Goal: Download file/media

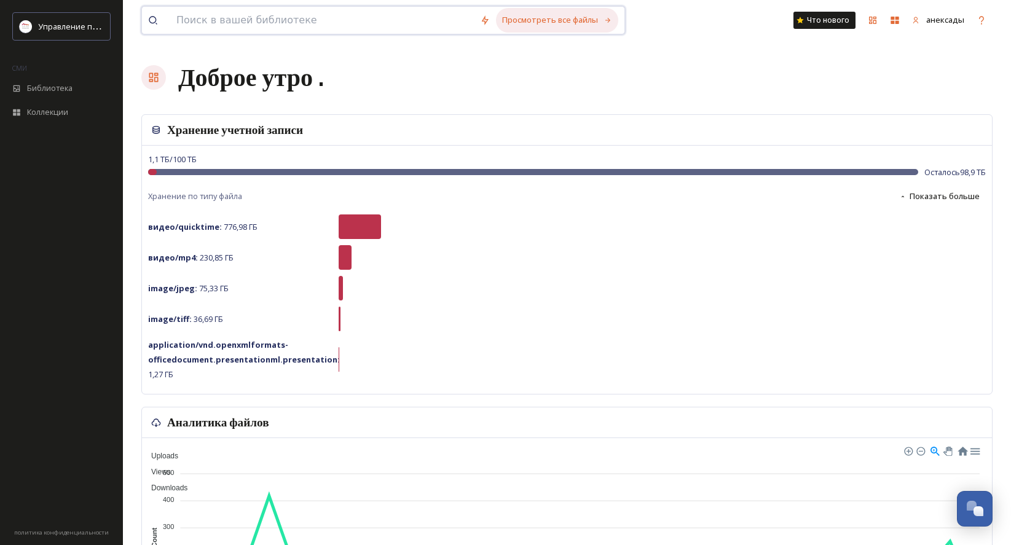
click at [547, 24] on font "Просмотреть все файлы" at bounding box center [550, 19] width 96 height 11
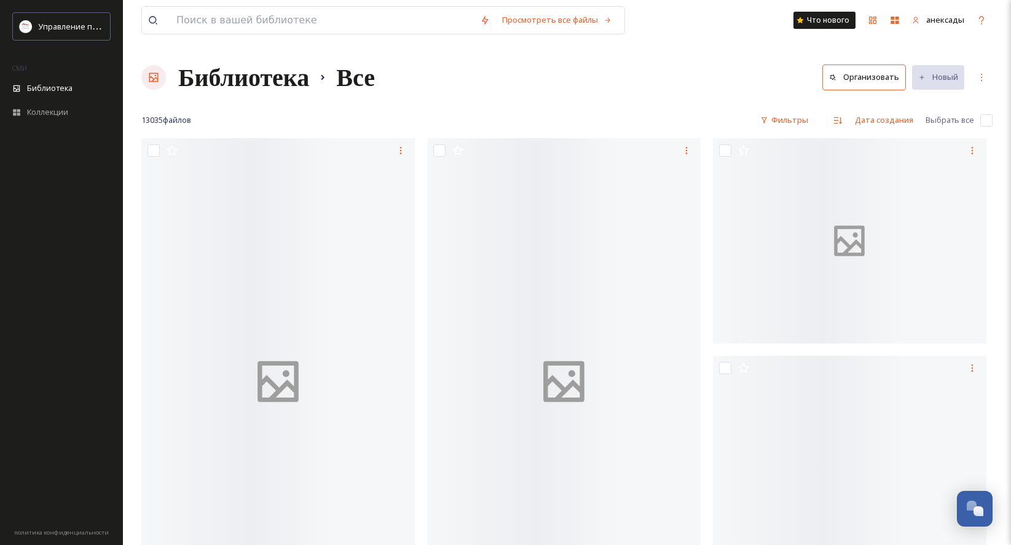
click at [288, 75] on font "Библиотека" at bounding box center [243, 77] width 131 height 30
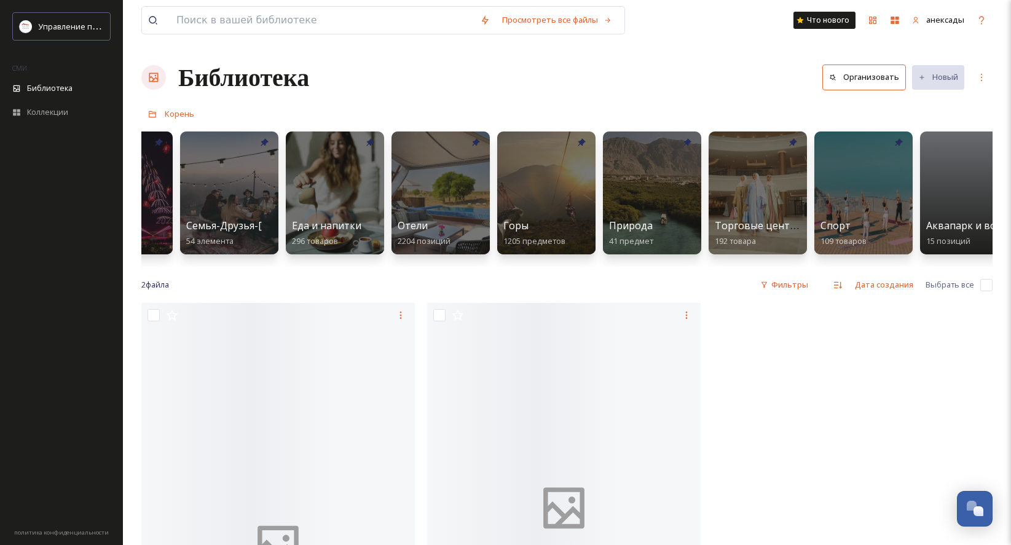
scroll to position [0, 632]
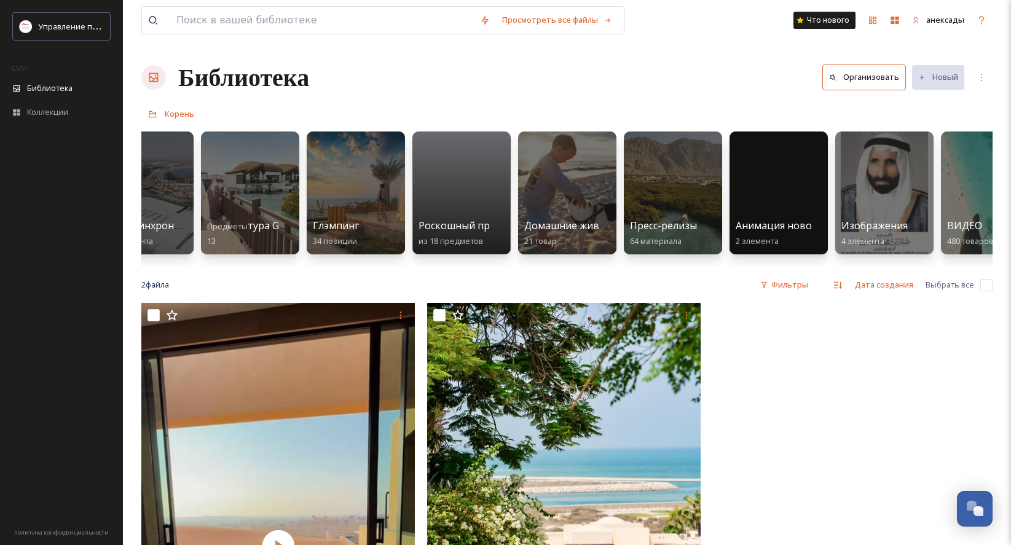
scroll to position [0, 2108]
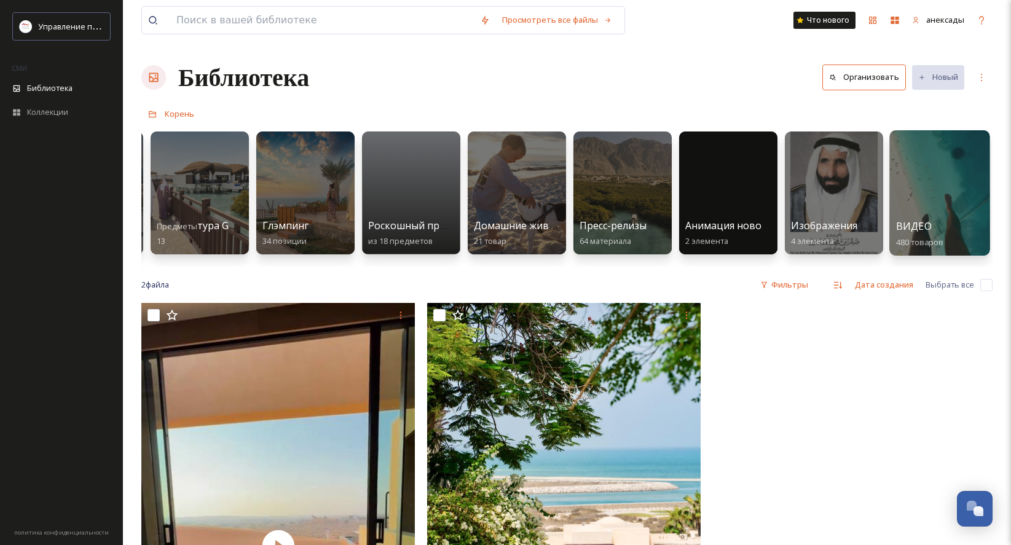
click at [955, 193] on div at bounding box center [939, 192] width 100 height 125
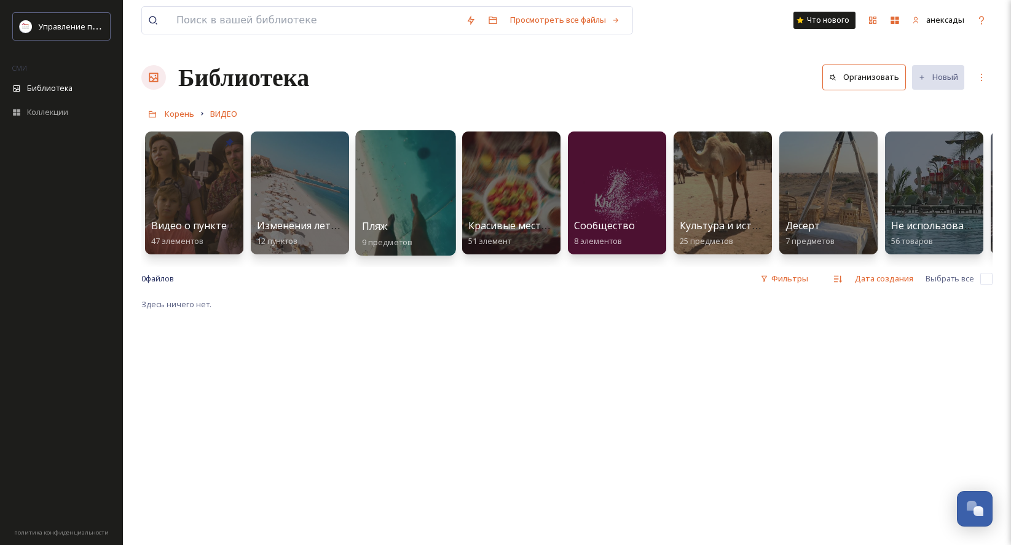
click at [391, 196] on div at bounding box center [405, 192] width 100 height 125
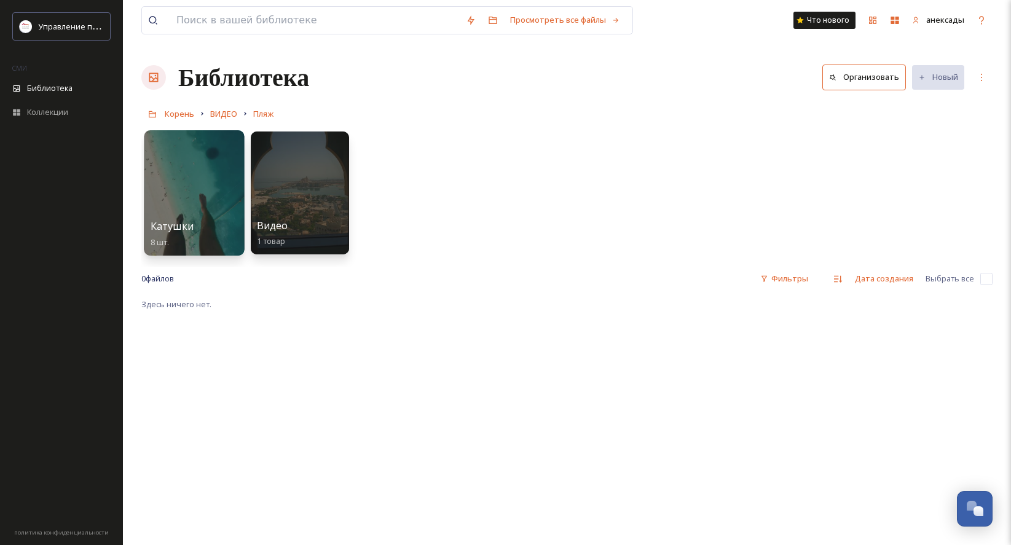
click at [212, 160] on div at bounding box center [194, 192] width 100 height 125
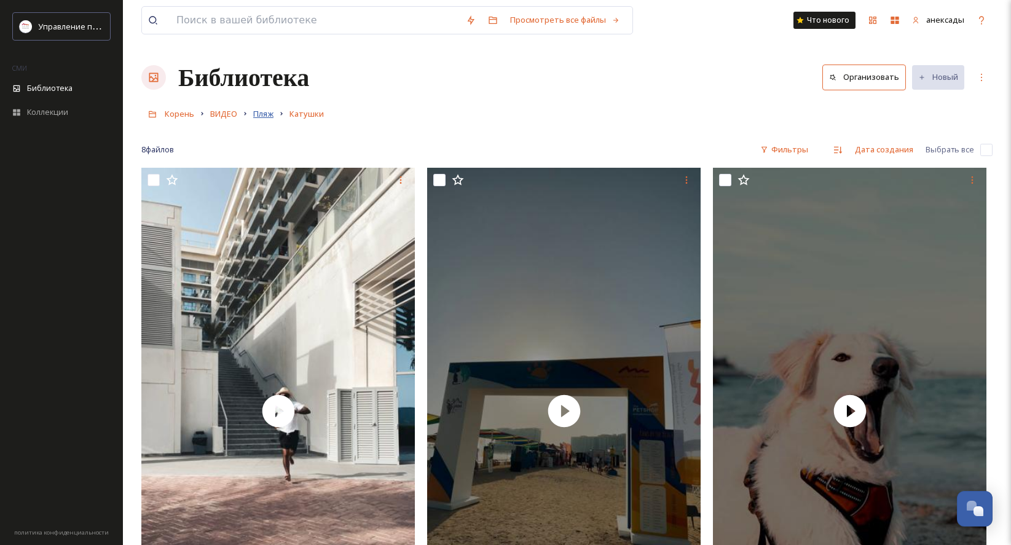
click at [268, 113] on font "Пляж" at bounding box center [263, 113] width 20 height 11
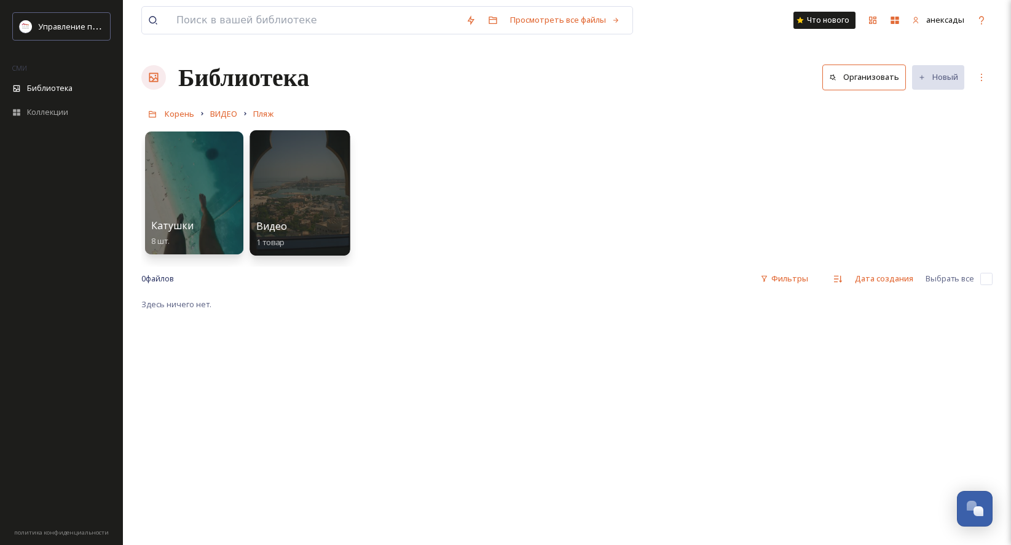
click at [331, 198] on div at bounding box center [299, 192] width 100 height 125
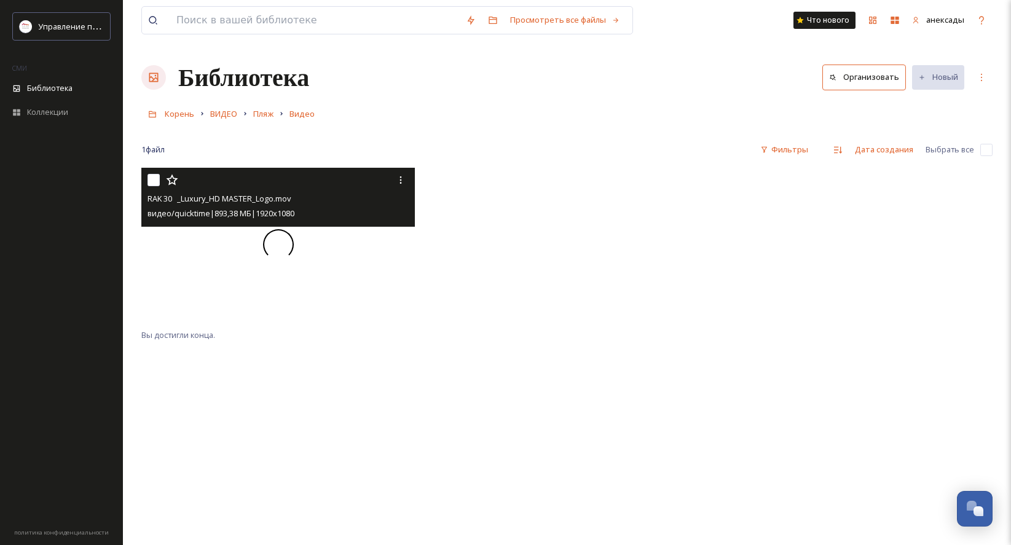
click at [315, 248] on div at bounding box center [277, 245] width 273 height 154
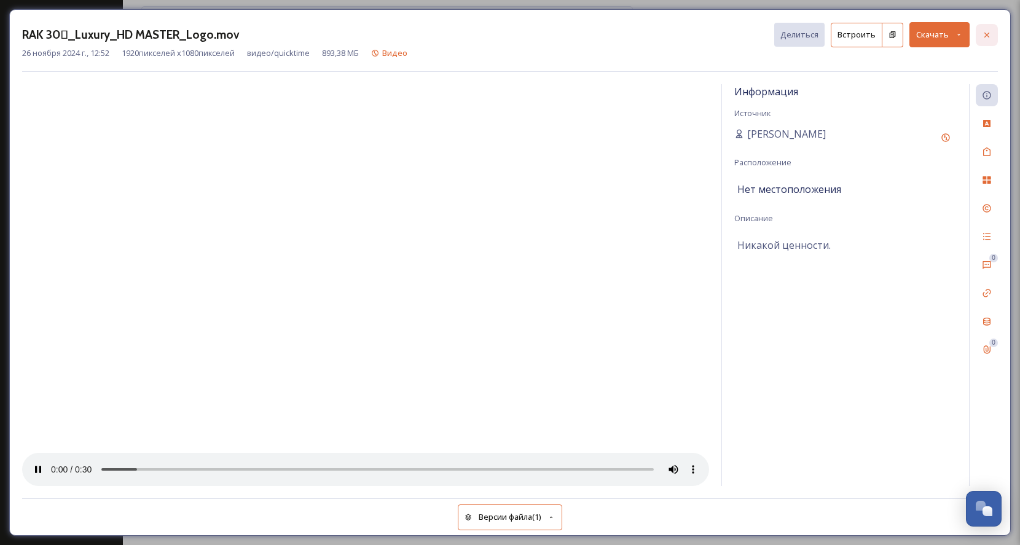
click at [976, 39] on div at bounding box center [987, 35] width 22 height 22
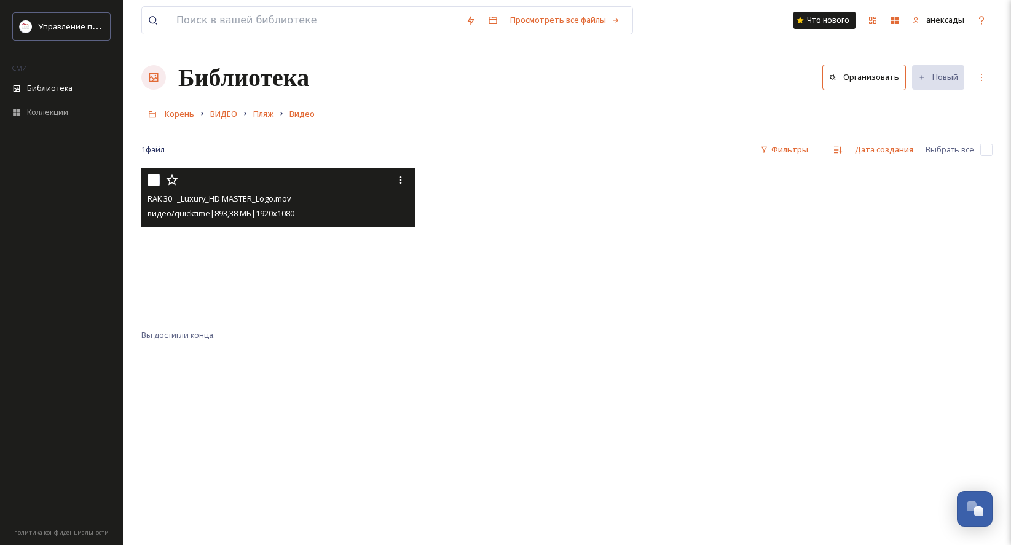
click at [292, 257] on video "RAK 30_Luxury_HD MASTER_Logo.mov" at bounding box center [277, 245] width 273 height 154
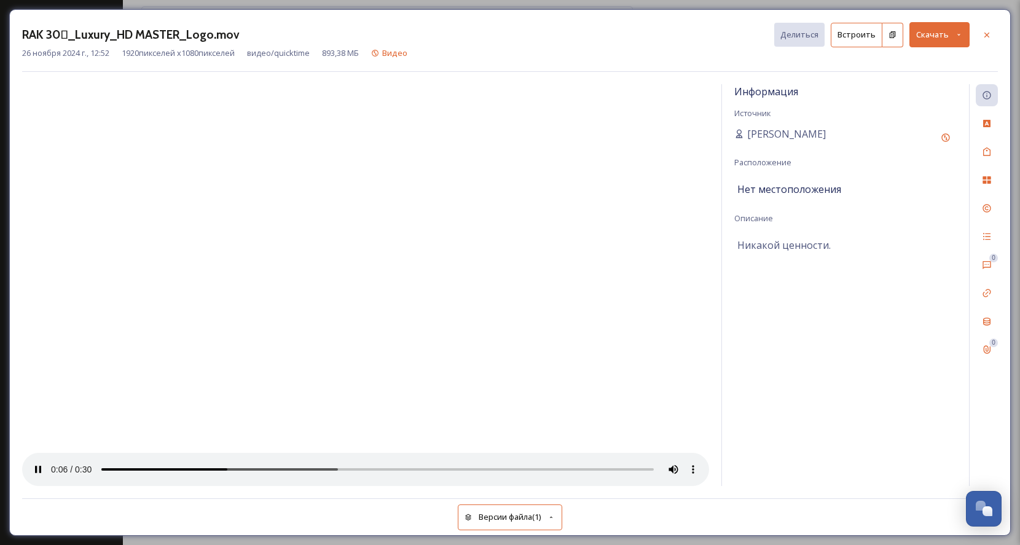
click at [496, 372] on div at bounding box center [365, 285] width 687 height 402
click at [936, 33] on font "Скачать" at bounding box center [932, 34] width 33 height 11
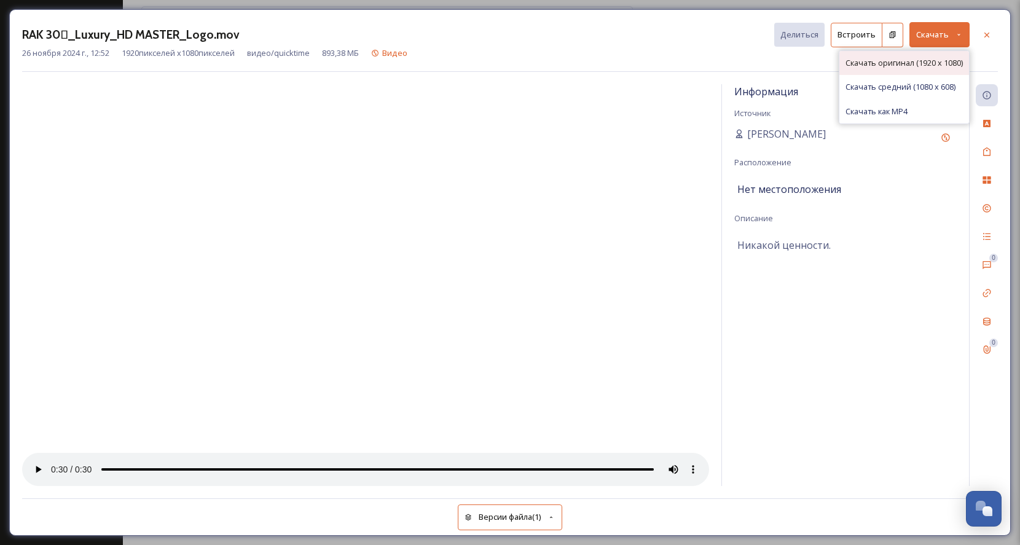
click at [895, 60] on font "Скачать оригинал (1920 x 1080)" at bounding box center [903, 62] width 117 height 11
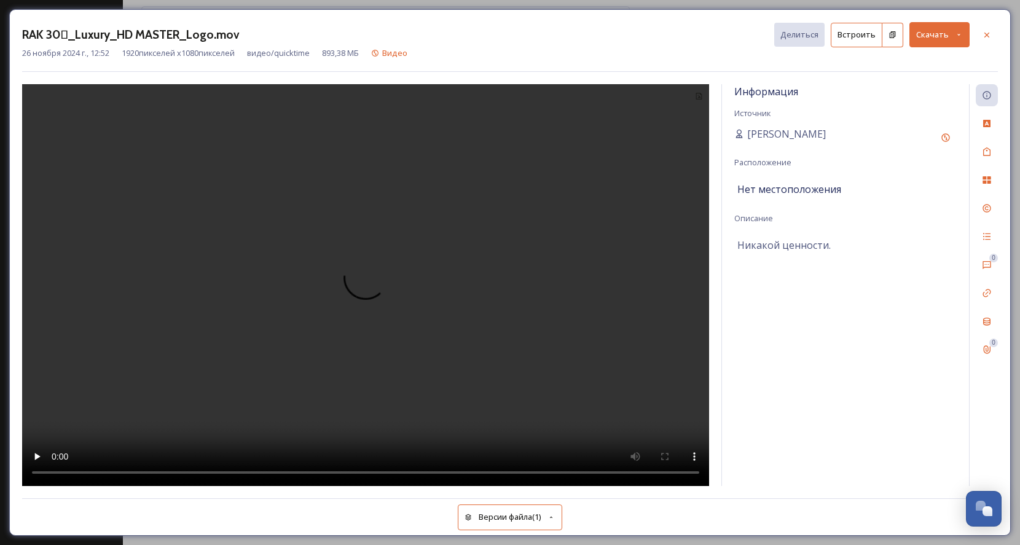
click at [956, 39] on button "Скачать" at bounding box center [939, 34] width 60 height 25
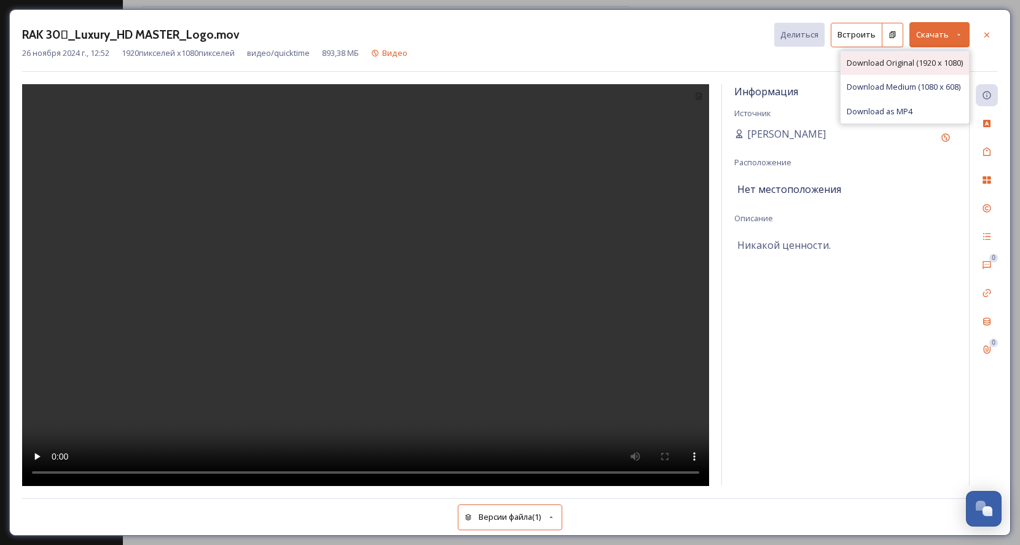
click at [938, 63] on span "Download Original (1920 x 1080)" at bounding box center [905, 63] width 116 height 12
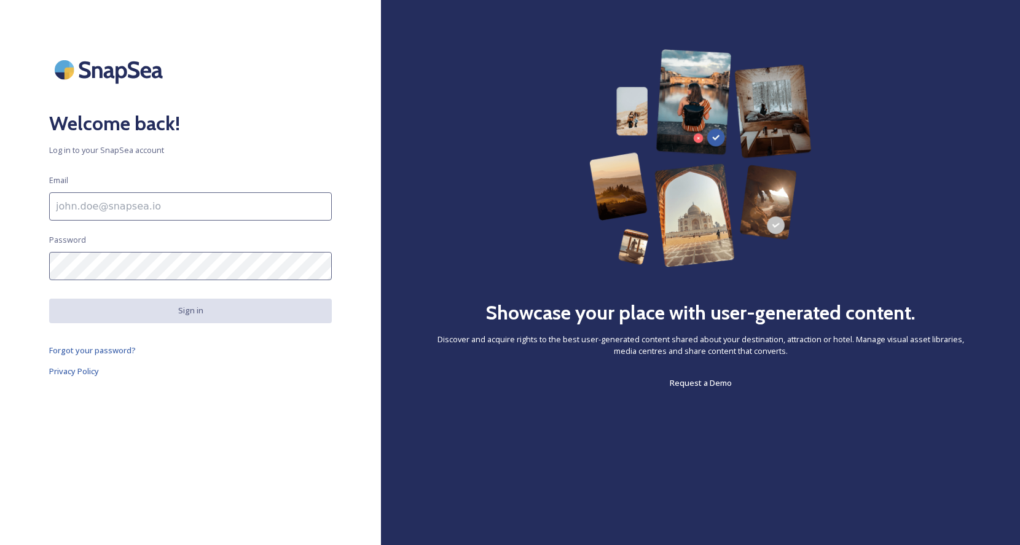
type input "anexads2024@gmail.com."
